Goal: Task Accomplishment & Management: Use online tool/utility

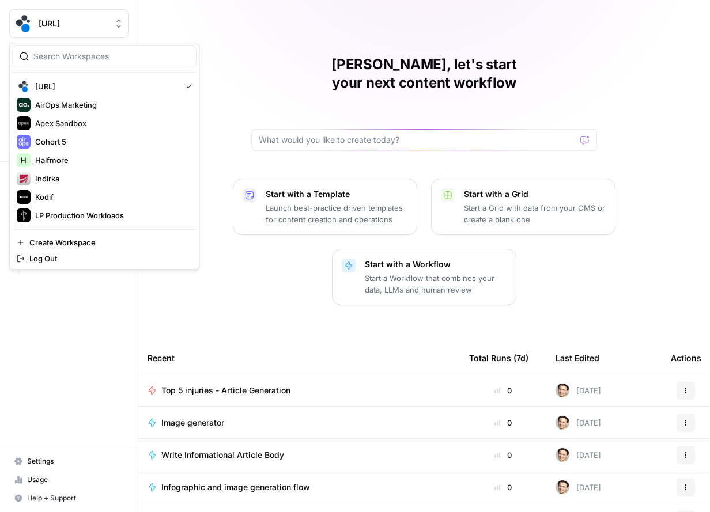
click at [97, 30] on button "[URL]" at bounding box center [68, 23] width 119 height 29
click at [75, 221] on div "LP Production Workloads" at bounding box center [104, 216] width 175 height 14
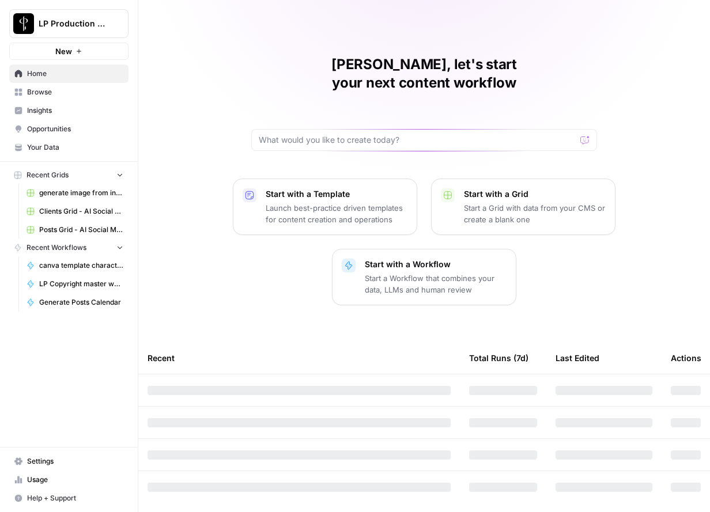
click at [32, 92] on span "Browse" at bounding box center [75, 92] width 96 height 10
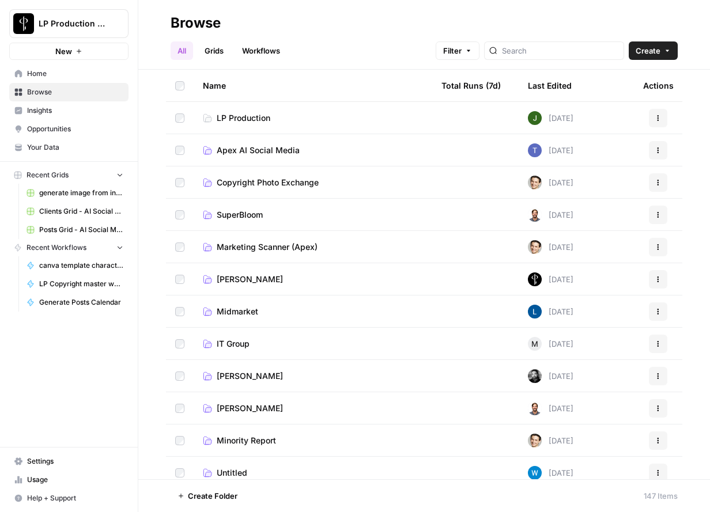
click at [234, 150] on span "Apex AI Social Media" at bounding box center [258, 151] width 83 height 12
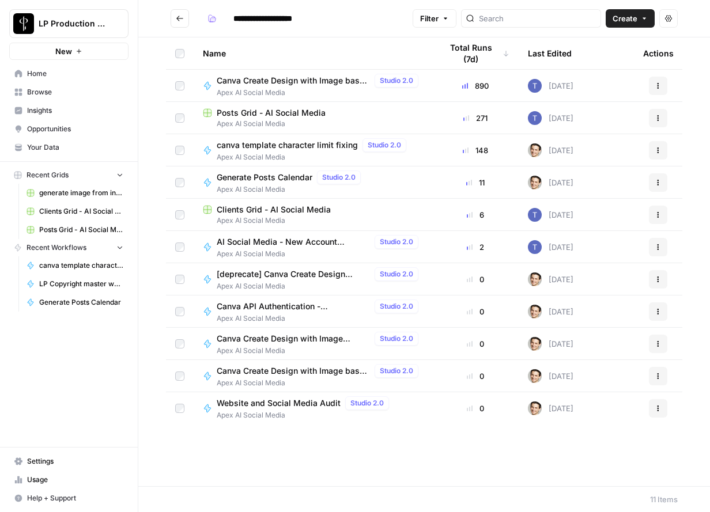
click at [259, 88] on span "Apex AI Social Media" at bounding box center [320, 93] width 206 height 10
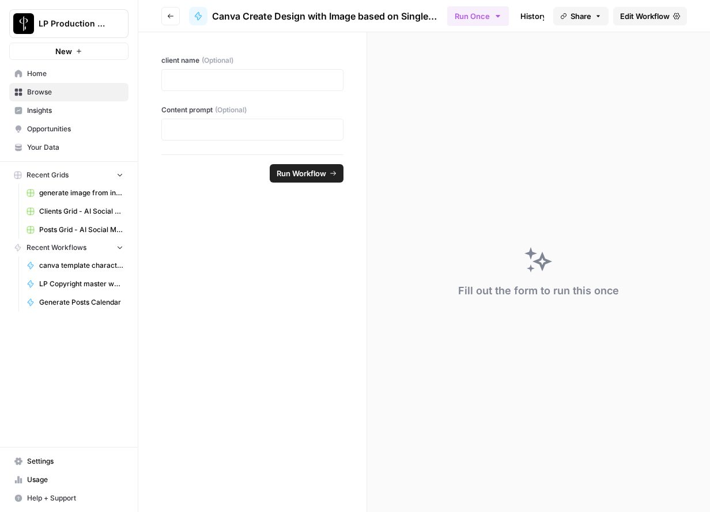
click at [642, 20] on span "Edit Workflow" at bounding box center [645, 16] width 50 height 12
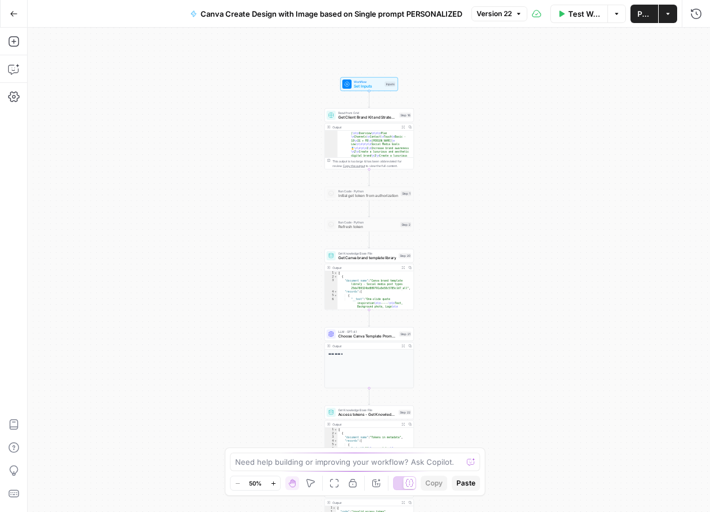
scroll to position [112, 0]
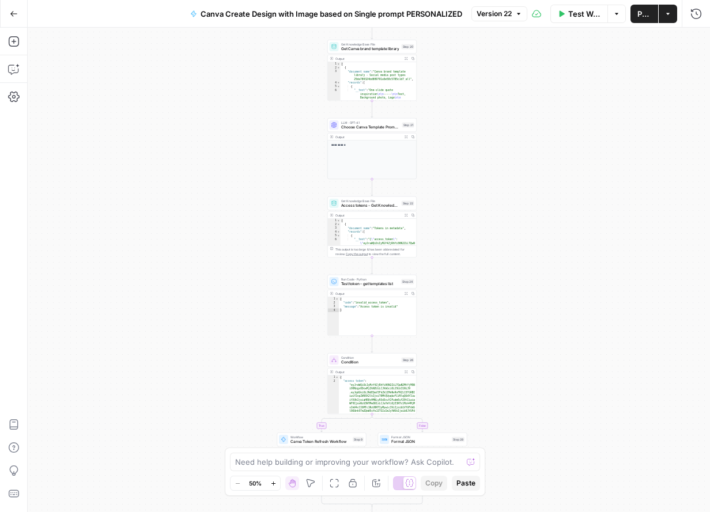
drag, startPoint x: 478, startPoint y: 292, endPoint x: 480, endPoint y: 177, distance: 114.1
click at [480, 177] on div "true false Workflow Set Inputs Inputs Read from Grid Get Client Brand Kit and S…" at bounding box center [369, 270] width 682 height 485
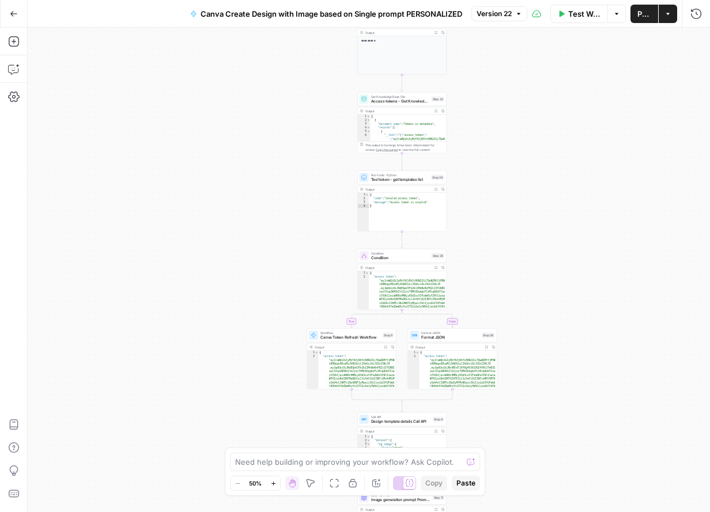
drag, startPoint x: 484, startPoint y: 302, endPoint x: 509, endPoint y: 184, distance: 120.2
click at [512, 185] on div "true false Workflow Set Inputs Inputs Read from Grid Get Client Brand Kit and S…" at bounding box center [369, 270] width 682 height 485
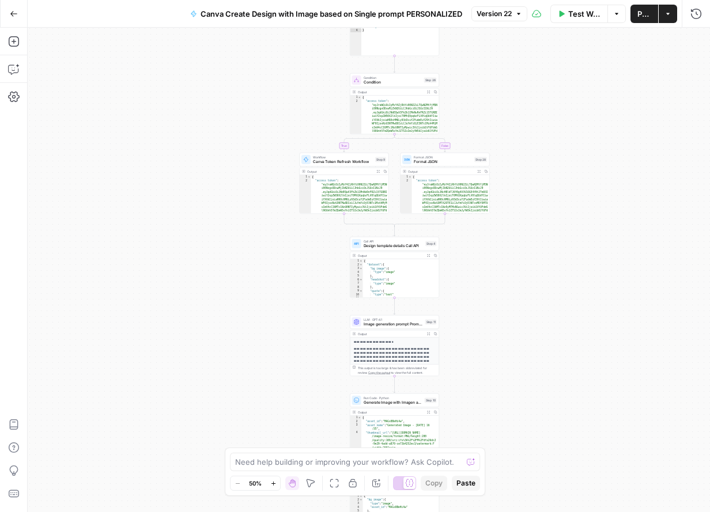
drag, startPoint x: 521, startPoint y: 300, endPoint x: 515, endPoint y: 119, distance: 180.4
click at [515, 119] on div "true false Workflow Set Inputs Inputs Read from Grid Get Client Brand Kit and S…" at bounding box center [369, 270] width 682 height 485
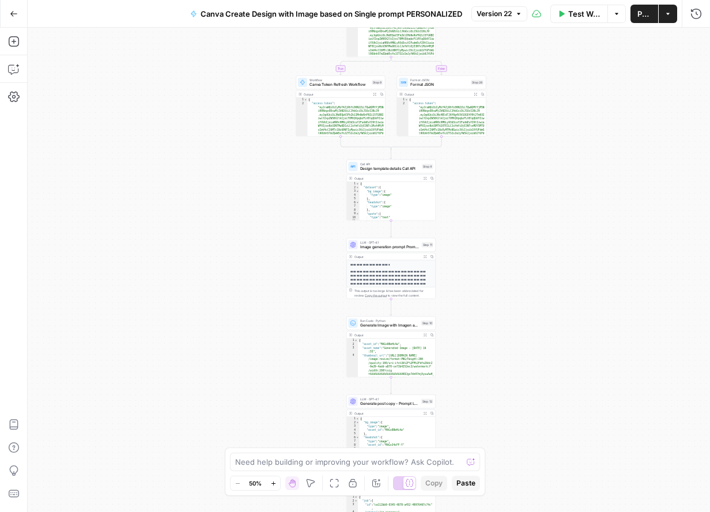
drag, startPoint x: 495, startPoint y: 345, endPoint x: 491, endPoint y: 267, distance: 78.4
click at [491, 267] on div "true false Workflow Set Inputs Inputs Read from Grid Get Client Brand Kit and S…" at bounding box center [369, 270] width 682 height 485
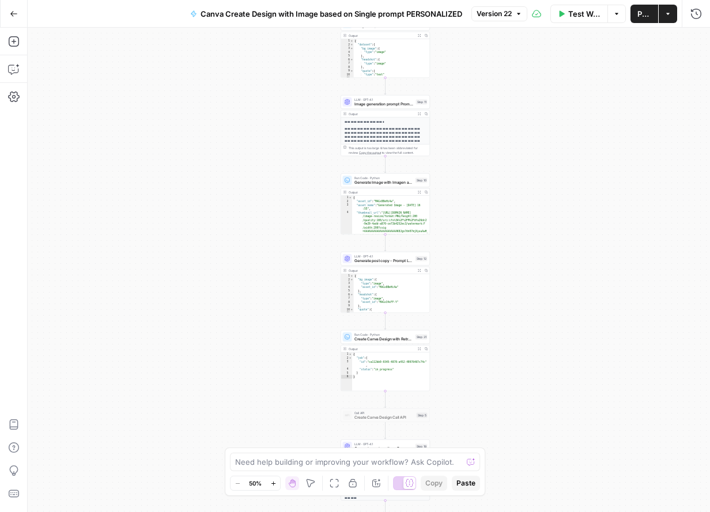
drag, startPoint x: 287, startPoint y: 235, endPoint x: 290, endPoint y: 136, distance: 99.1
click at [283, 103] on div "true false Workflow Set Inputs Inputs Read from Grid Get Client Brand Kit and S…" at bounding box center [369, 270] width 682 height 485
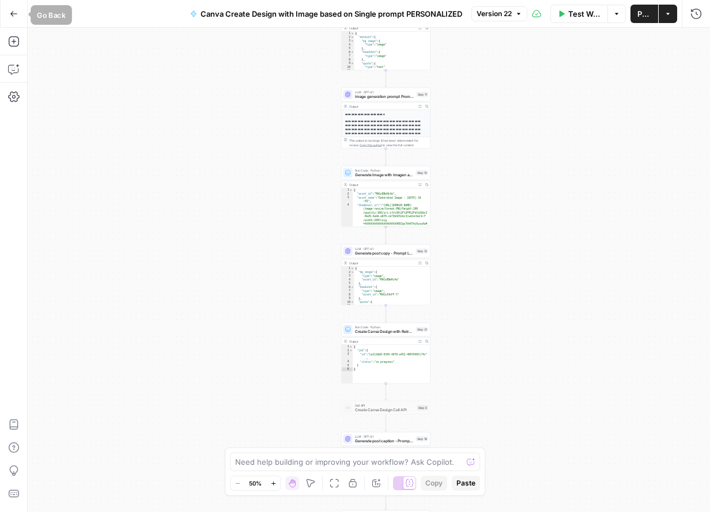
click at [17, 14] on icon "button" at bounding box center [14, 14] width 8 height 8
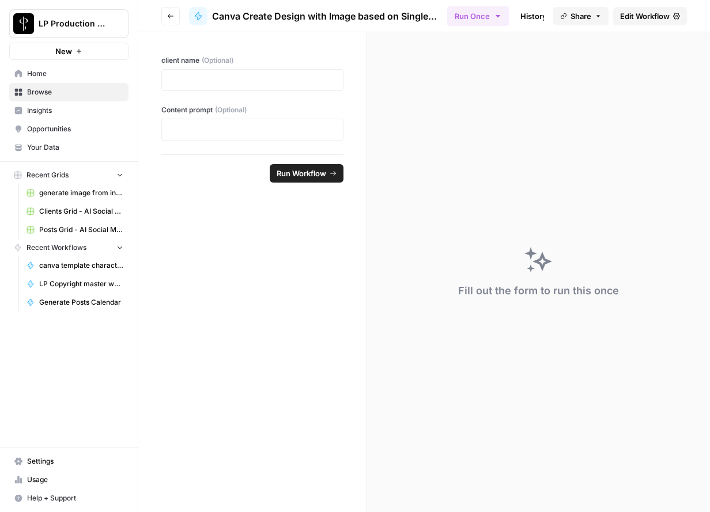
click at [162, 13] on button "Go back" at bounding box center [170, 16] width 18 height 18
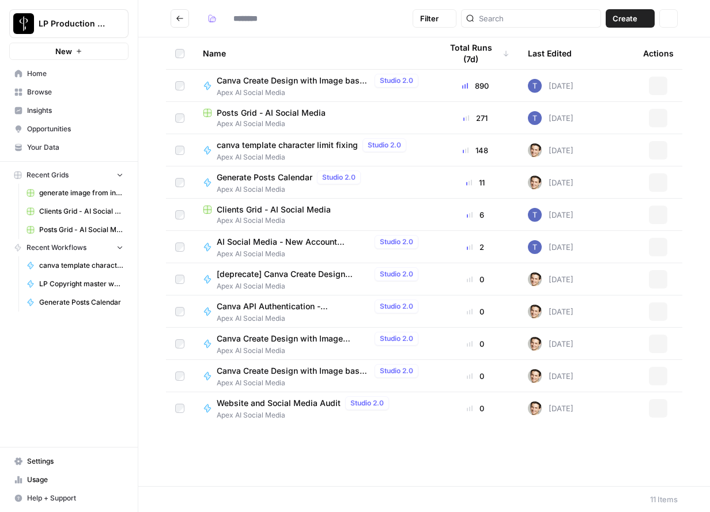
type input "**********"
click at [278, 111] on span "Posts Grid - AI Social Media" at bounding box center [271, 113] width 109 height 12
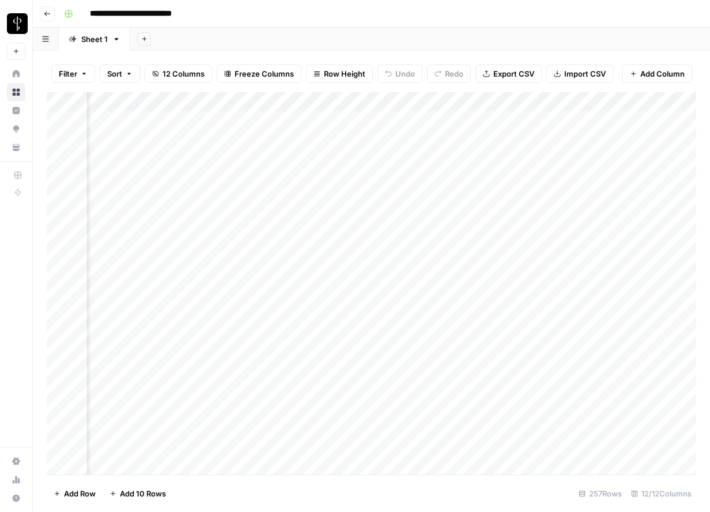
scroll to position [0, 812]
click at [252, 373] on div "Add Column" at bounding box center [371, 283] width 649 height 383
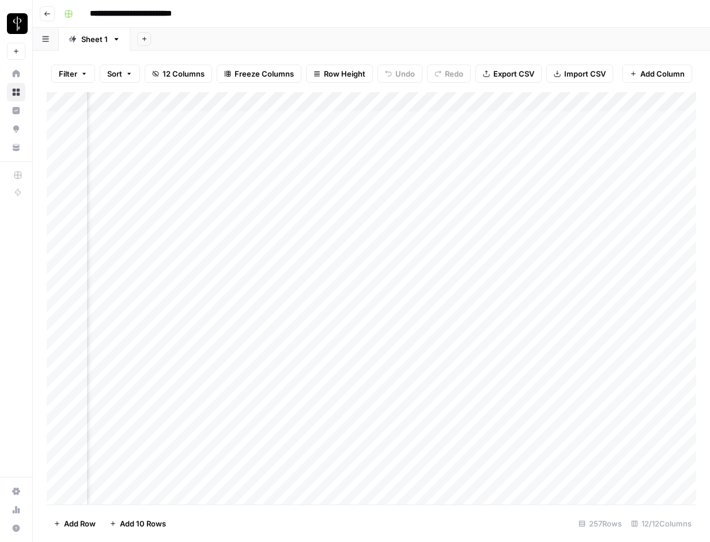
scroll to position [0, 972]
